Goal: Information Seeking & Learning: Understand process/instructions

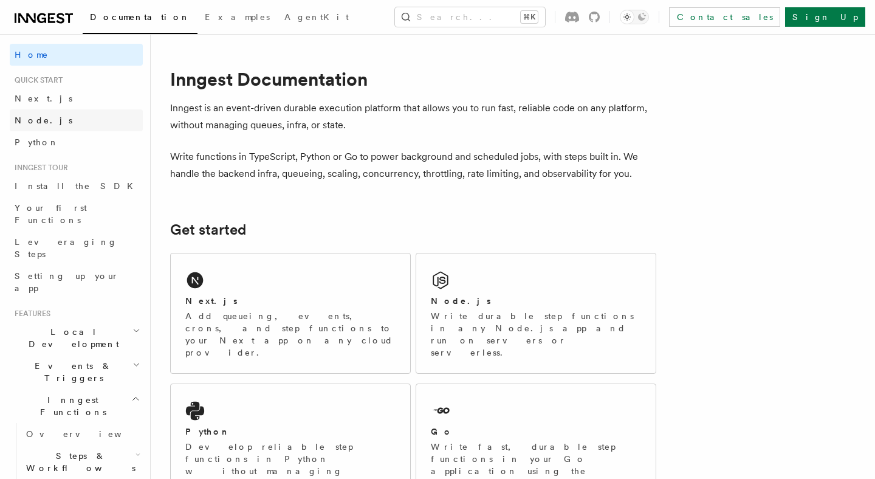
click at [50, 125] on link "Node.js" at bounding box center [76, 120] width 133 height 22
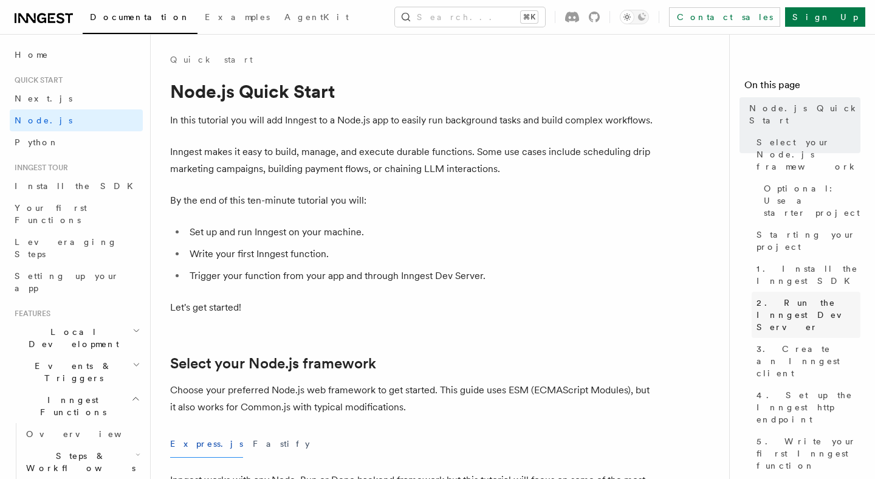
click at [784, 296] on span "2. Run the Inngest Dev Server" at bounding box center [808, 314] width 104 height 36
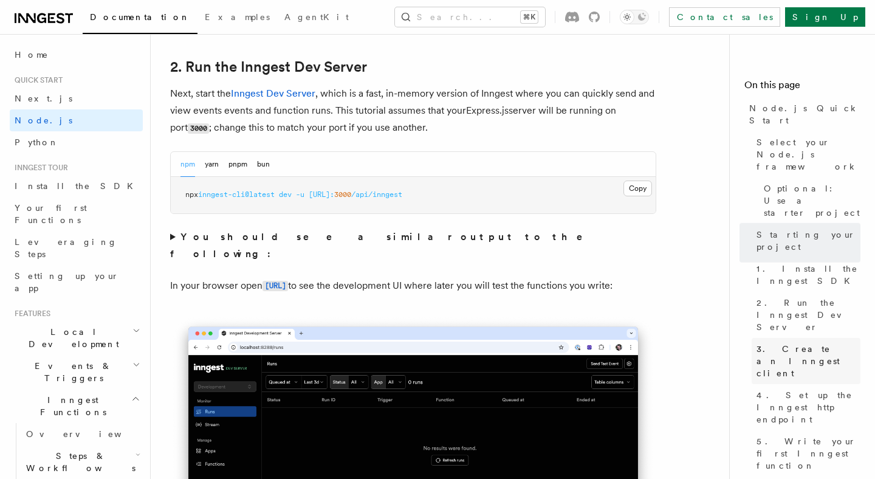
click at [779, 343] on span "3. Create an Inngest client" at bounding box center [808, 361] width 104 height 36
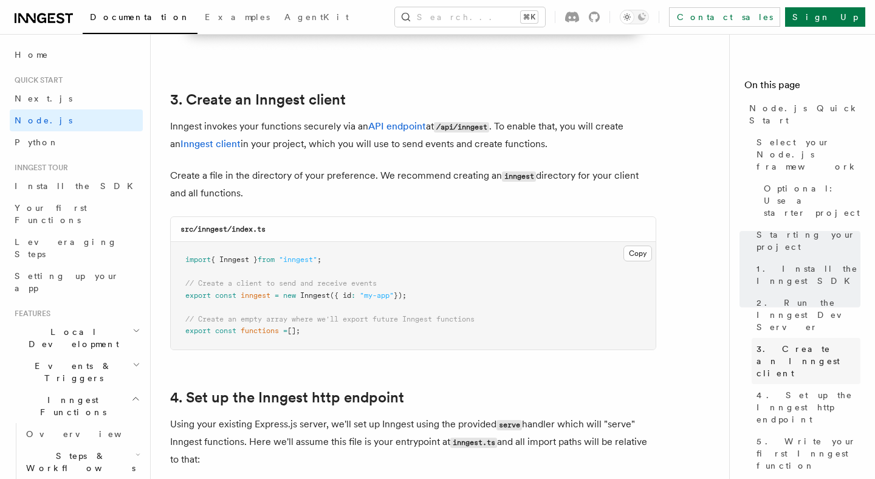
scroll to position [1540, 0]
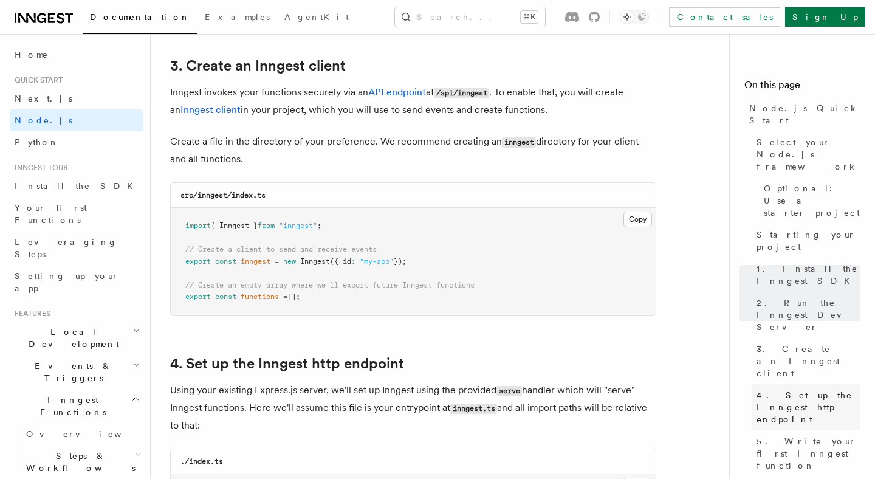
click at [783, 389] on span "4. Set up the Inngest http endpoint" at bounding box center [808, 407] width 104 height 36
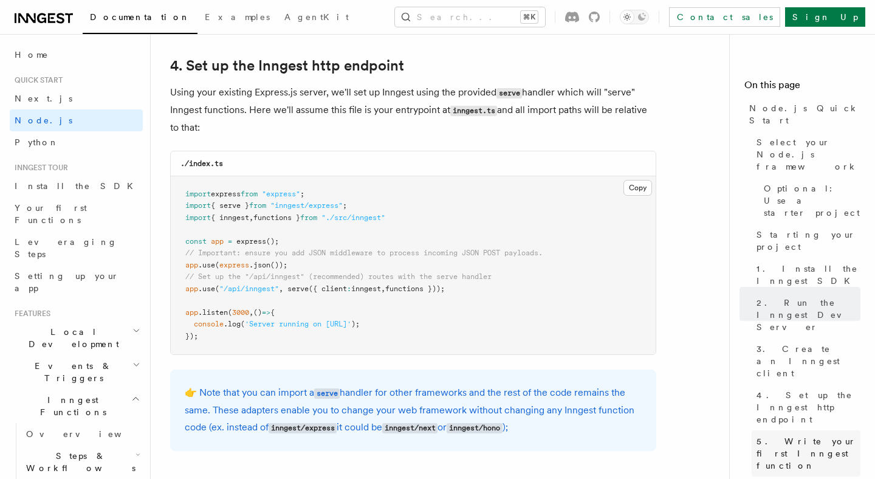
click at [784, 435] on span "5. Write your first Inngest function" at bounding box center [808, 453] width 104 height 36
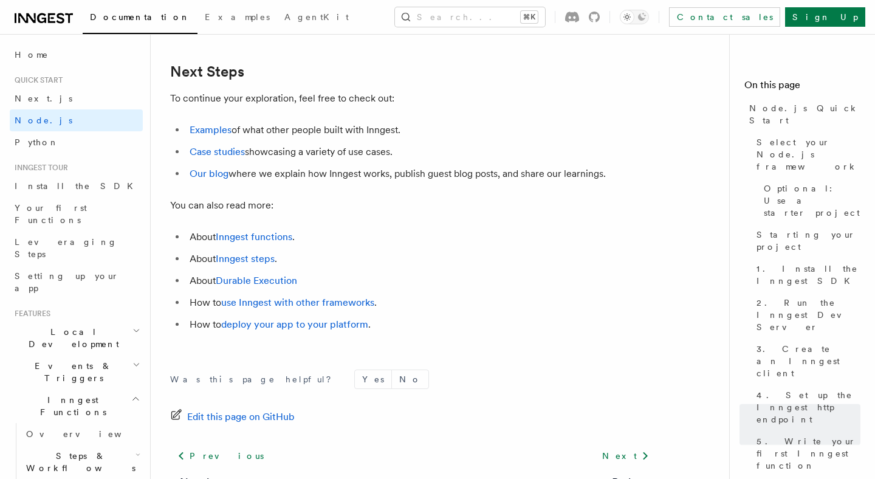
scroll to position [7644, 0]
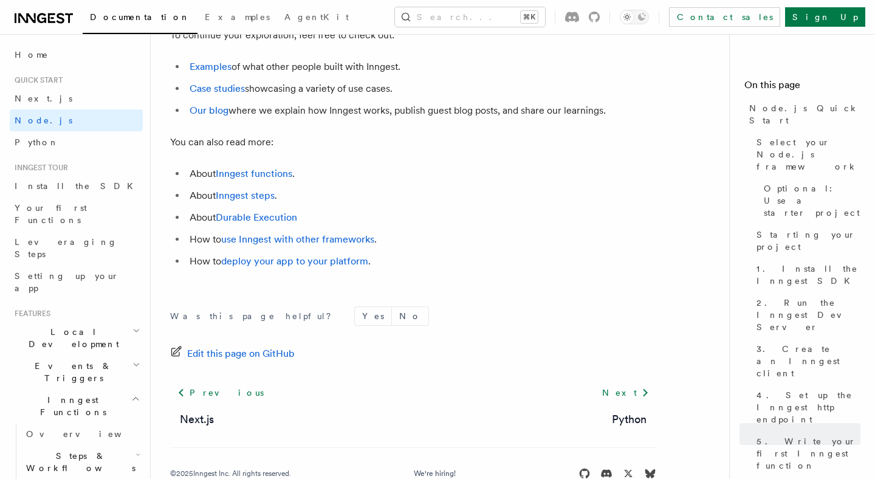
click at [59, 360] on span "Events & Triggers" at bounding box center [71, 372] width 123 height 24
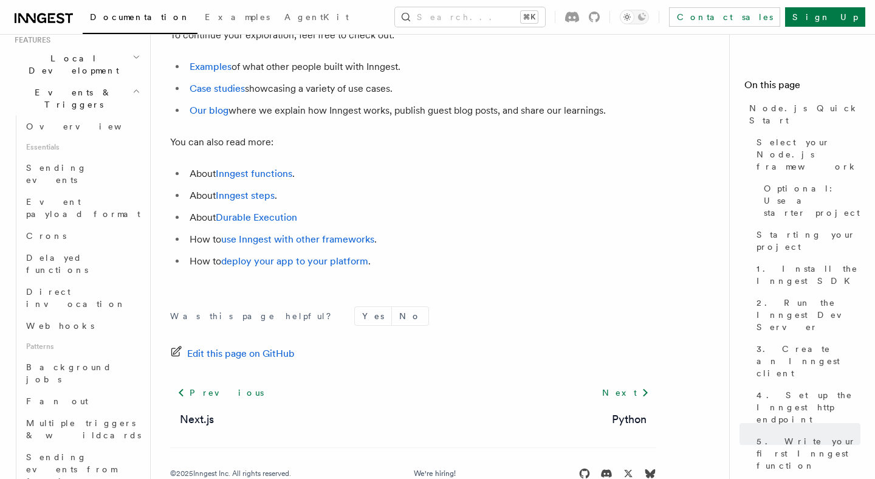
scroll to position [275, 0]
click at [465, 18] on button "Search... ⌘K" at bounding box center [470, 16] width 150 height 19
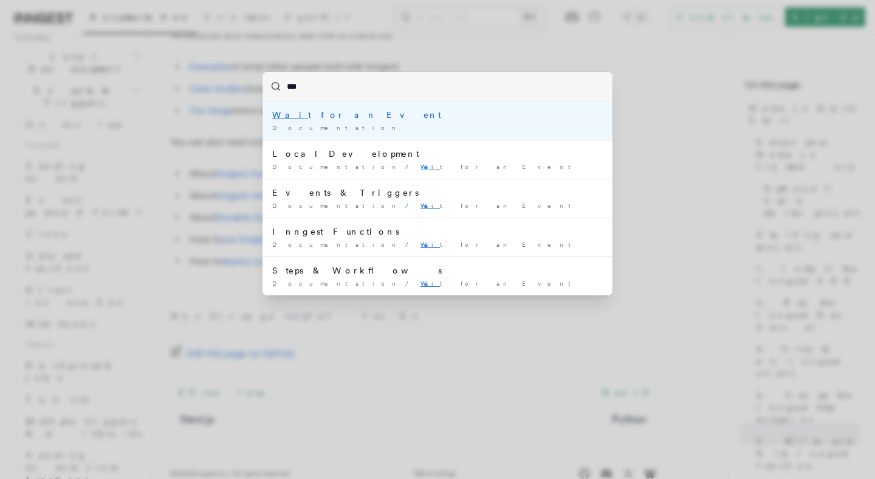
type input "****"
click at [363, 120] on div "Wait for an Event" at bounding box center [437, 115] width 330 height 12
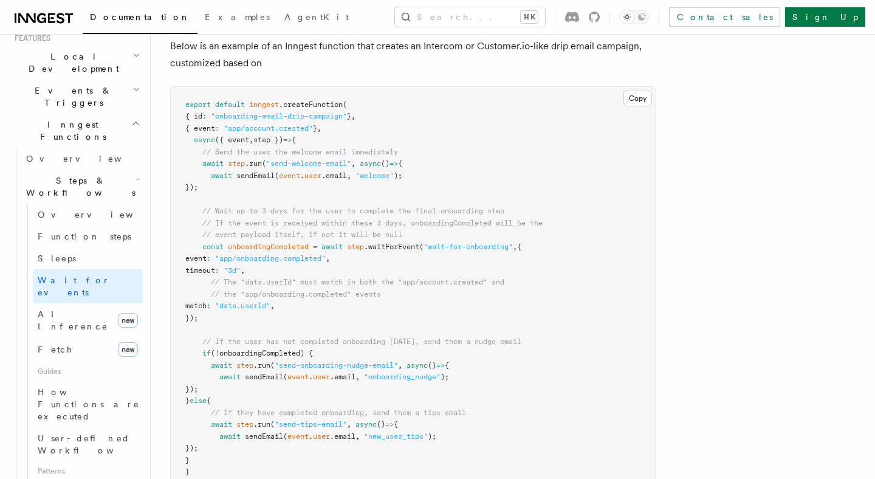
scroll to position [608, 0]
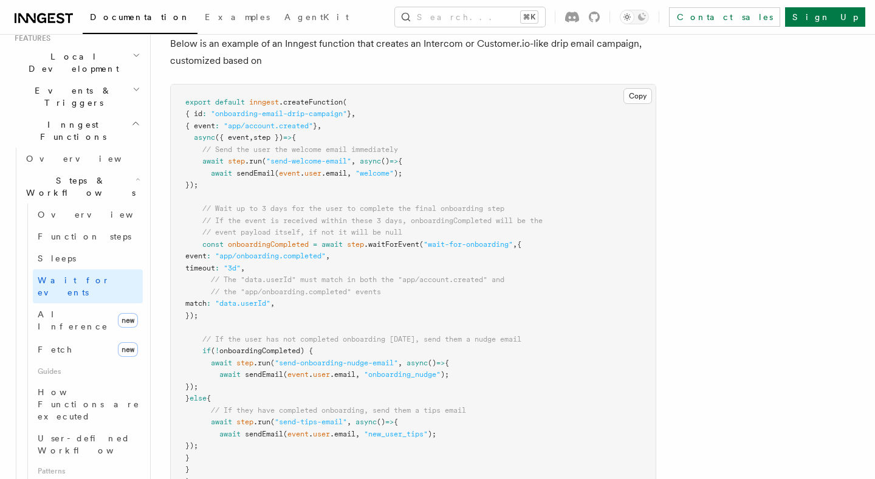
click at [559, 150] on pre "export default inngest .createFunction ( { id : "onboarding-email-drip-campaign…" at bounding box center [413, 291] width 485 height 415
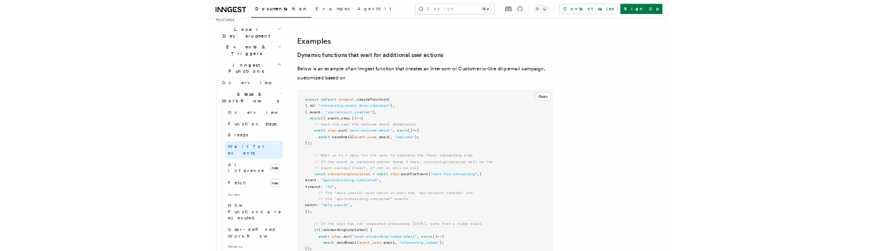
scroll to position [519, 0]
